Goal: Task Accomplishment & Management: Manage account settings

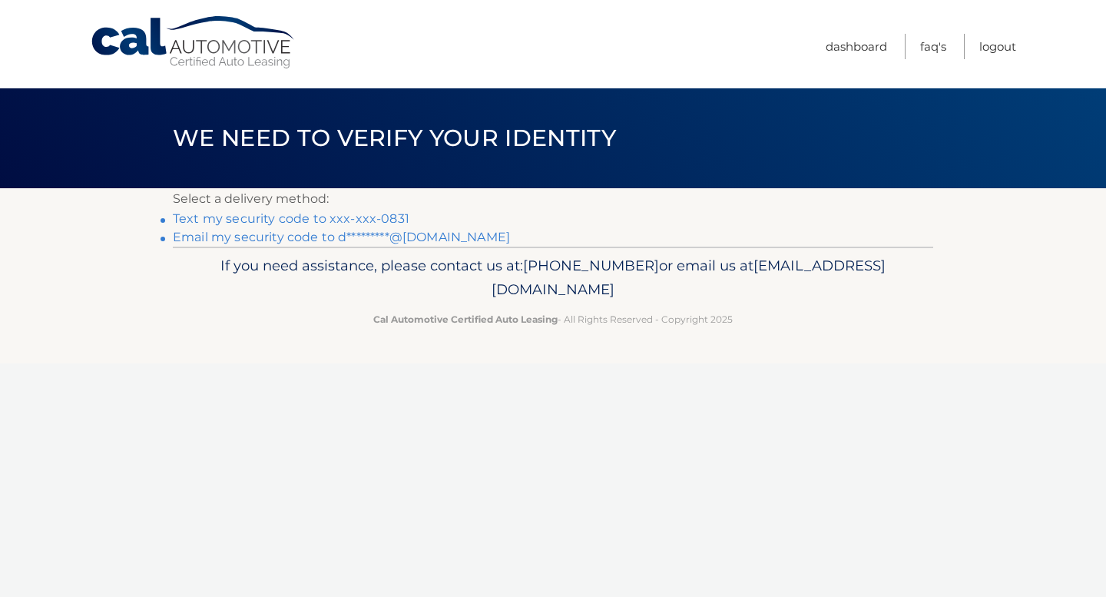
click at [245, 214] on link "Text my security code to xxx-xxx-0831" at bounding box center [291, 218] width 237 height 15
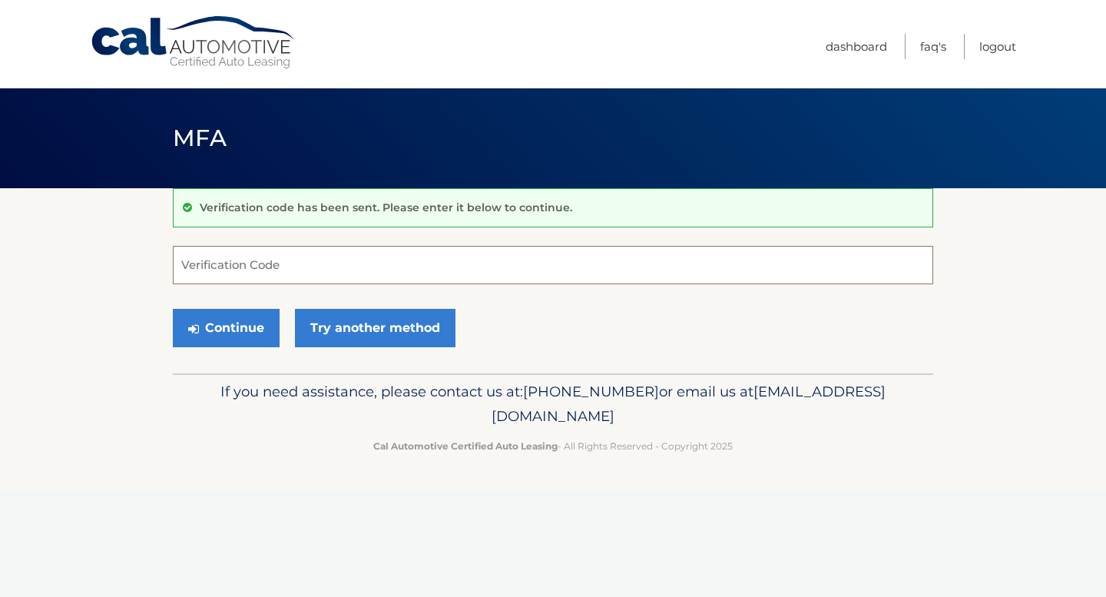
click at [310, 273] on input "Verification Code" at bounding box center [553, 265] width 760 height 38
type input "416032"
click at [173, 309] on button "Continue" at bounding box center [226, 328] width 107 height 38
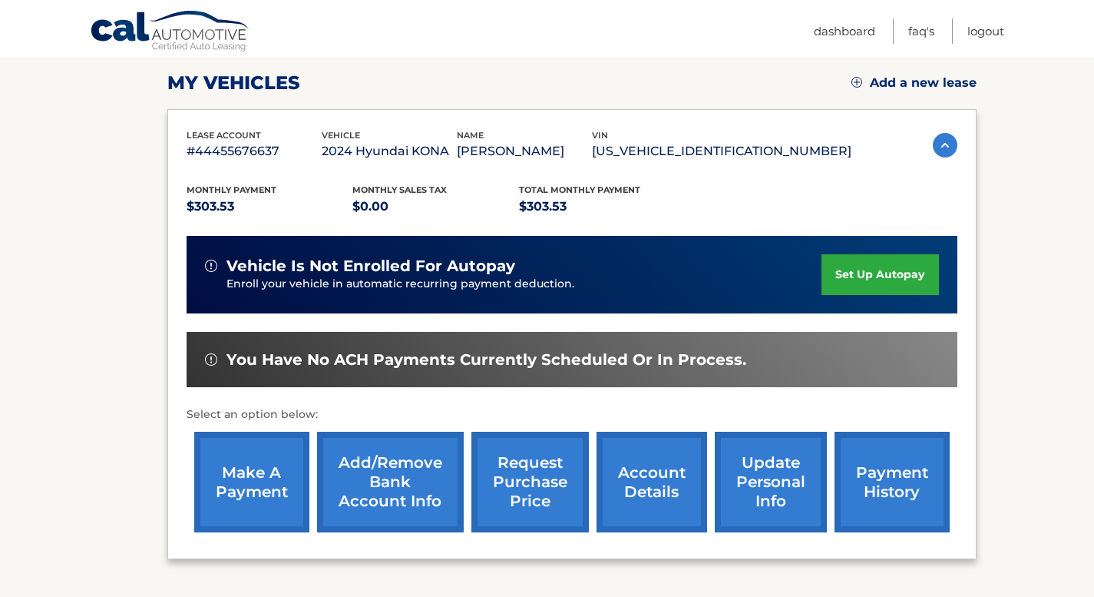
scroll to position [230, 0]
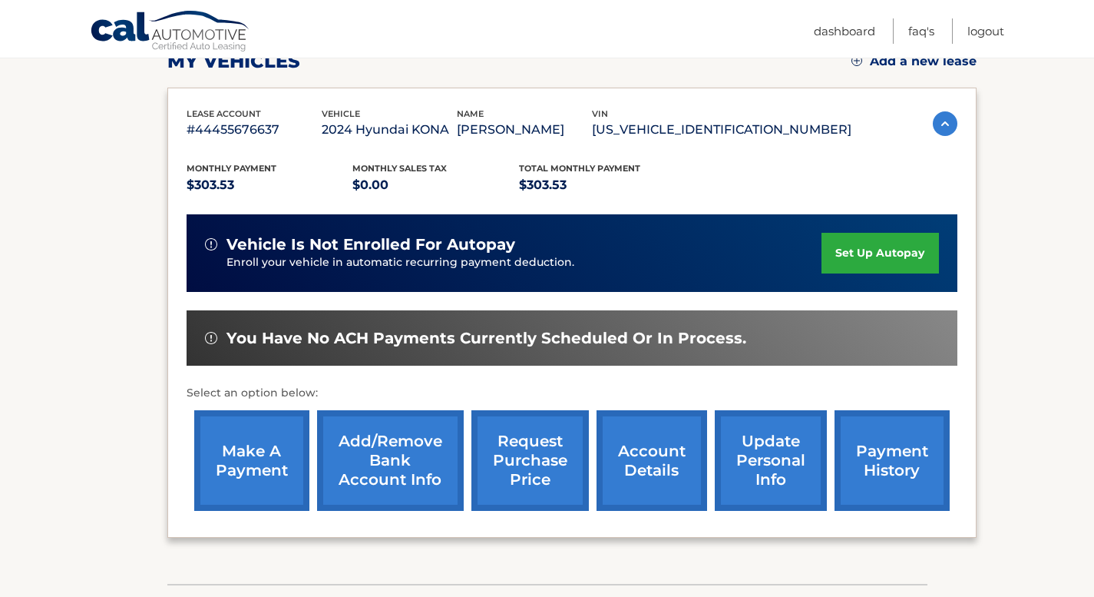
click at [880, 260] on link "set up autopay" at bounding box center [880, 253] width 117 height 41
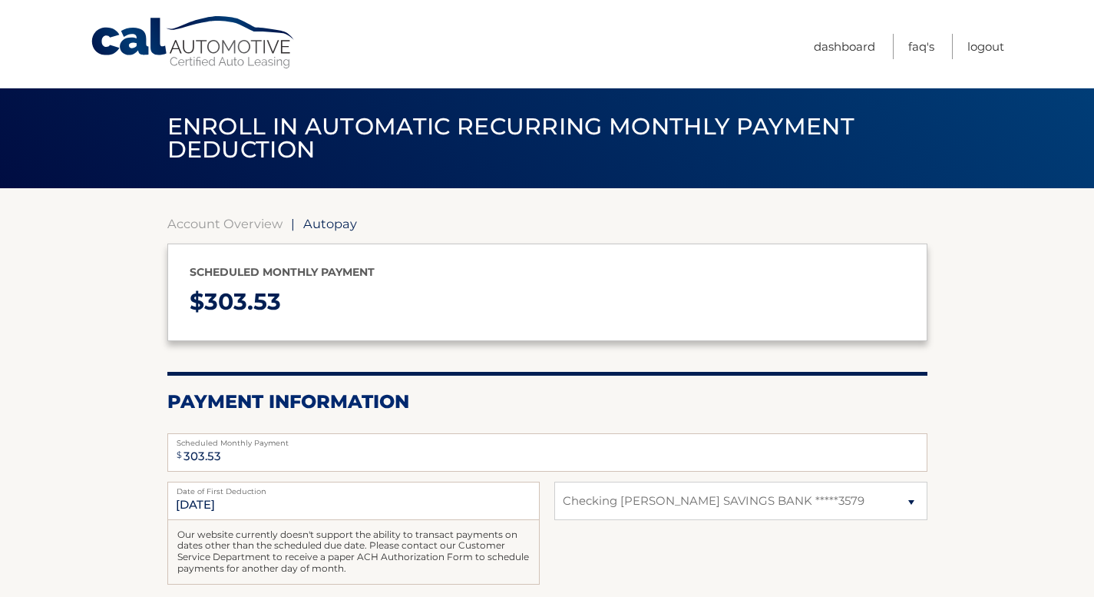
select select "YWI5MTc5MjEtMTAxMS00YzdiLTg0NTQtN2Q3OGQ3MzM2NGM2"
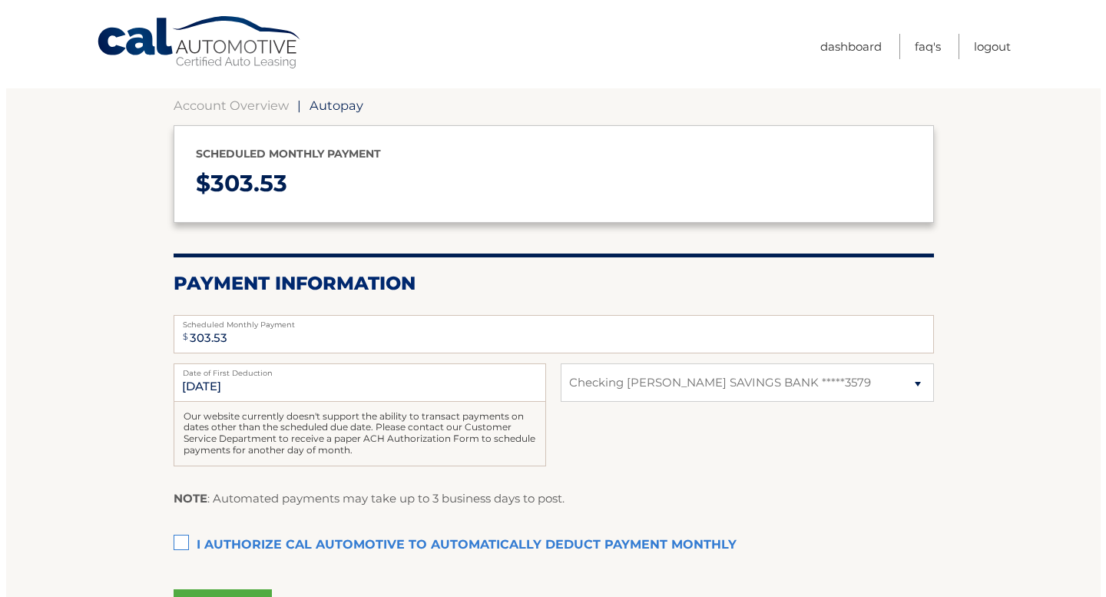
scroll to position [286, 0]
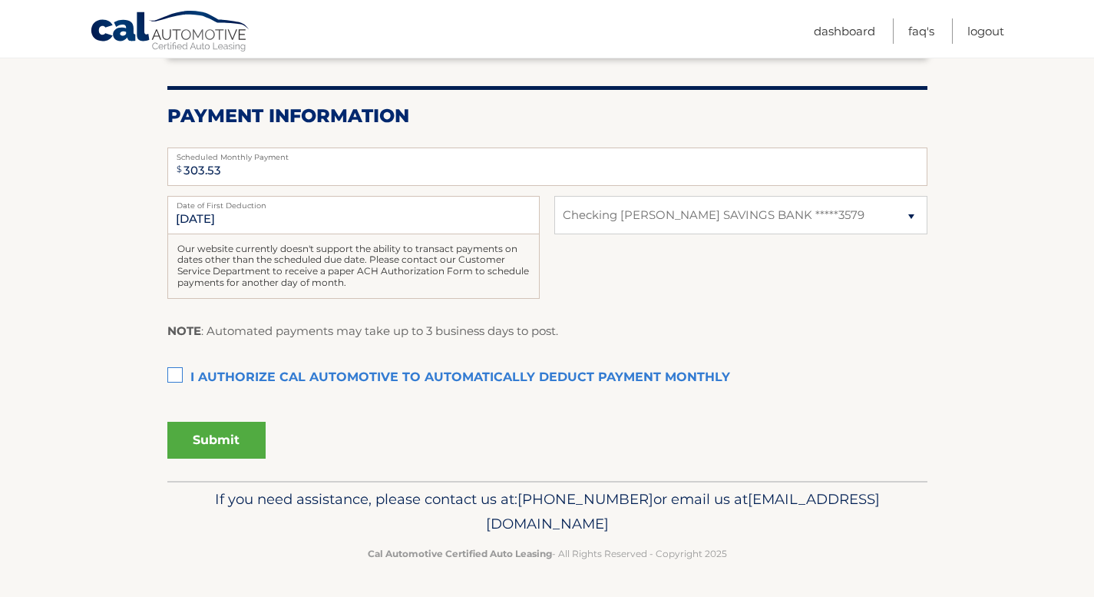
click at [180, 379] on label "I authorize cal automotive to automatically deduct payment monthly This checkbo…" at bounding box center [547, 378] width 760 height 31
click at [0, 0] on input "I authorize cal automotive to automatically deduct payment monthly This checkbo…" at bounding box center [0, 0] width 0 height 0
click at [255, 439] on button "Submit" at bounding box center [216, 440] width 98 height 37
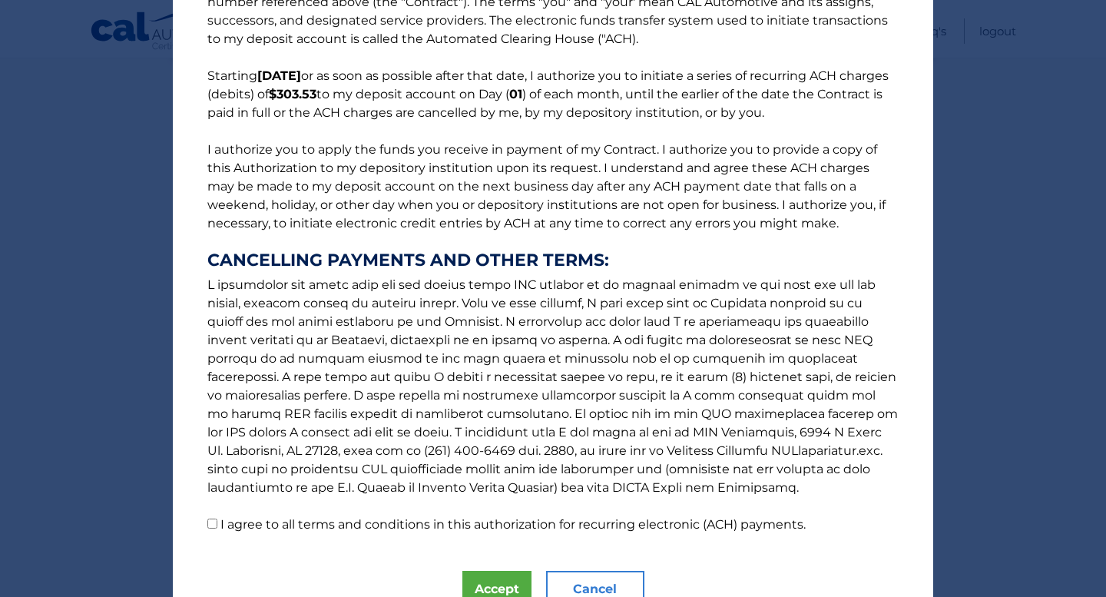
scroll to position [147, 0]
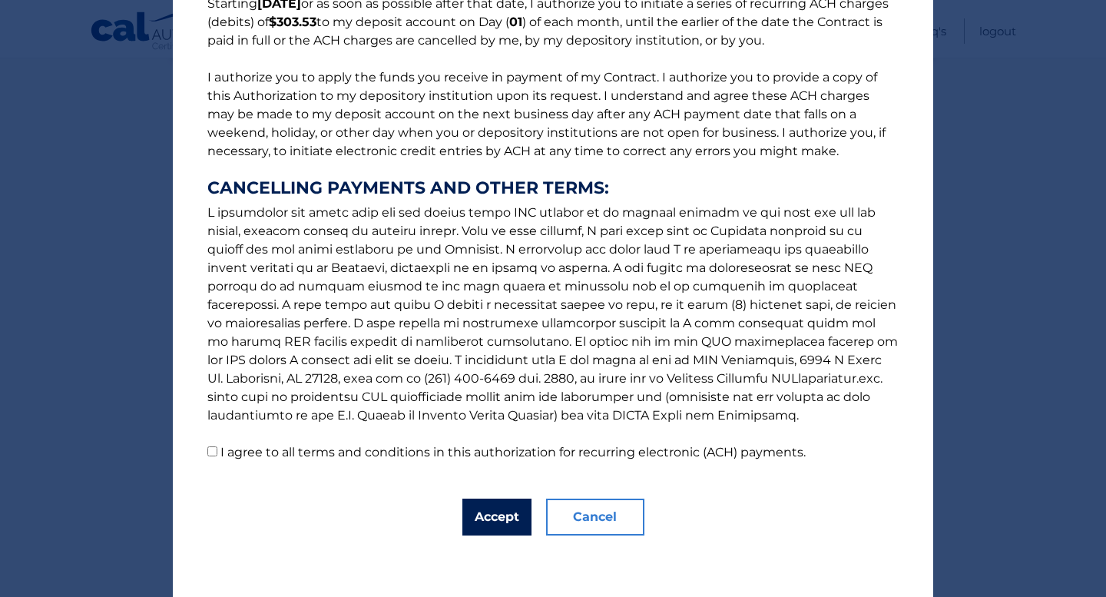
click at [480, 507] on button "Accept" at bounding box center [496, 516] width 69 height 37
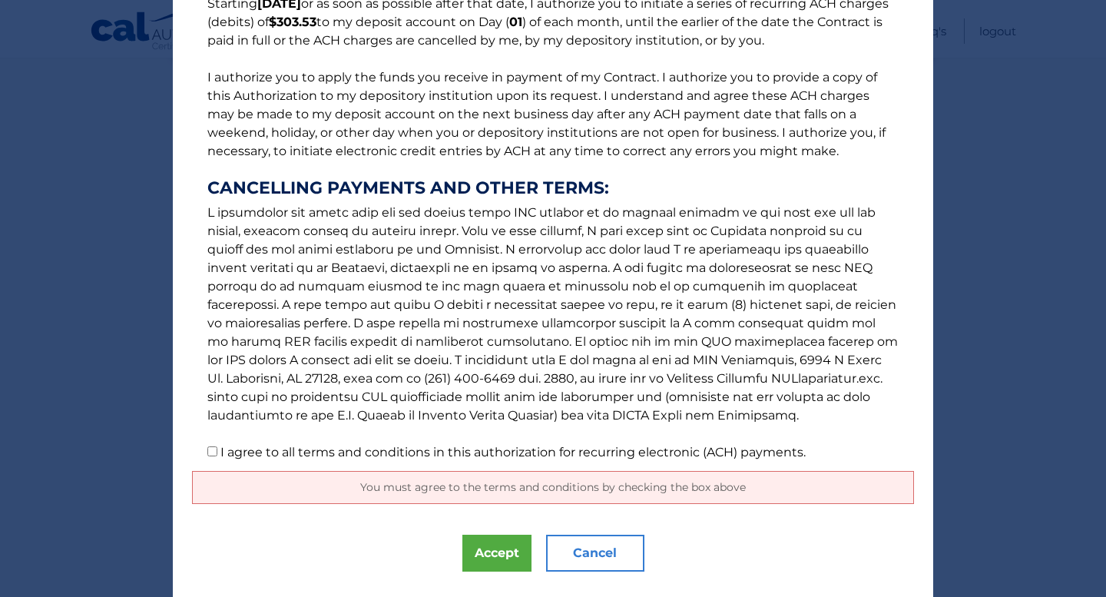
click at [213, 457] on p "The words "I" "me" and "my" mean any identified Customer who signs this Authori…" at bounding box center [553, 173] width 722 height 578
click at [207, 452] on input "I agree to all terms and conditions in this authorization for recurring electro…" at bounding box center [212, 451] width 10 height 10
checkbox input "true"
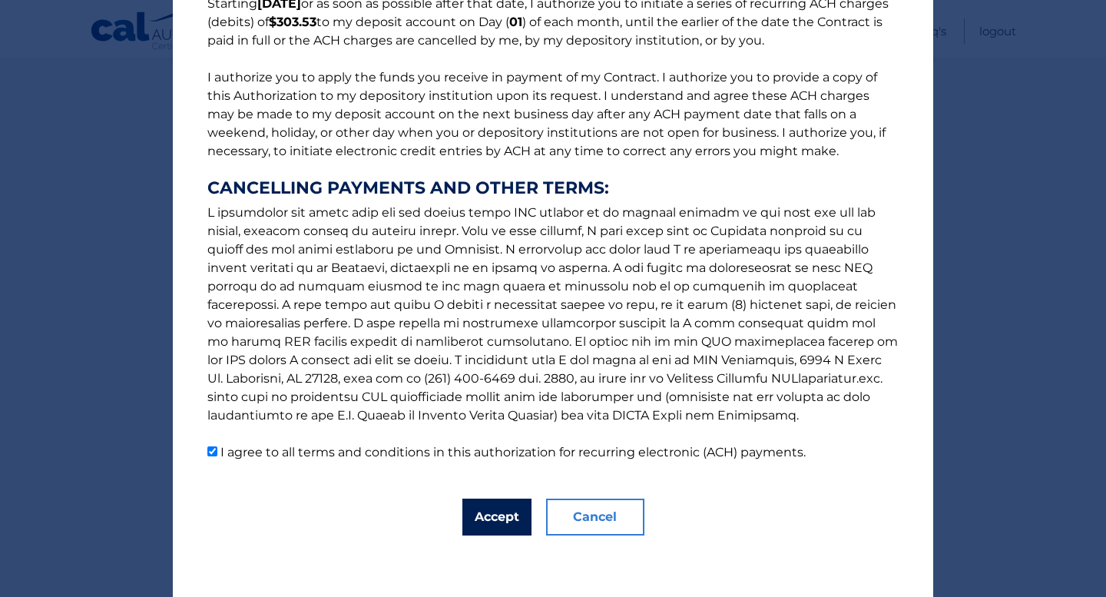
click at [502, 518] on button "Accept" at bounding box center [496, 516] width 69 height 37
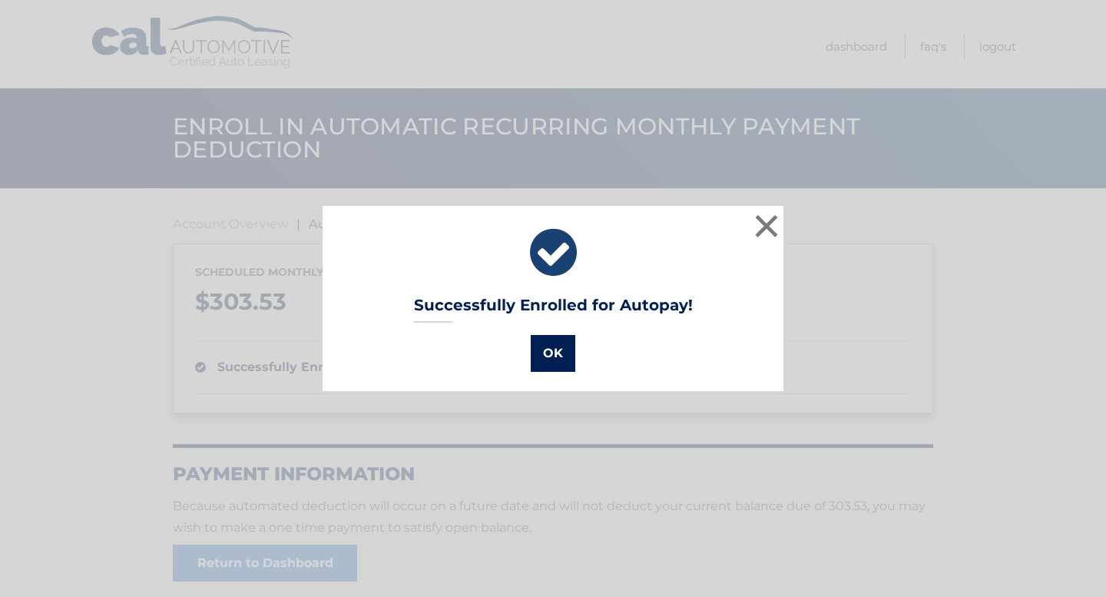
click at [545, 353] on button "OK" at bounding box center [553, 353] width 45 height 37
